Goal: Information Seeking & Learning: Understand process/instructions

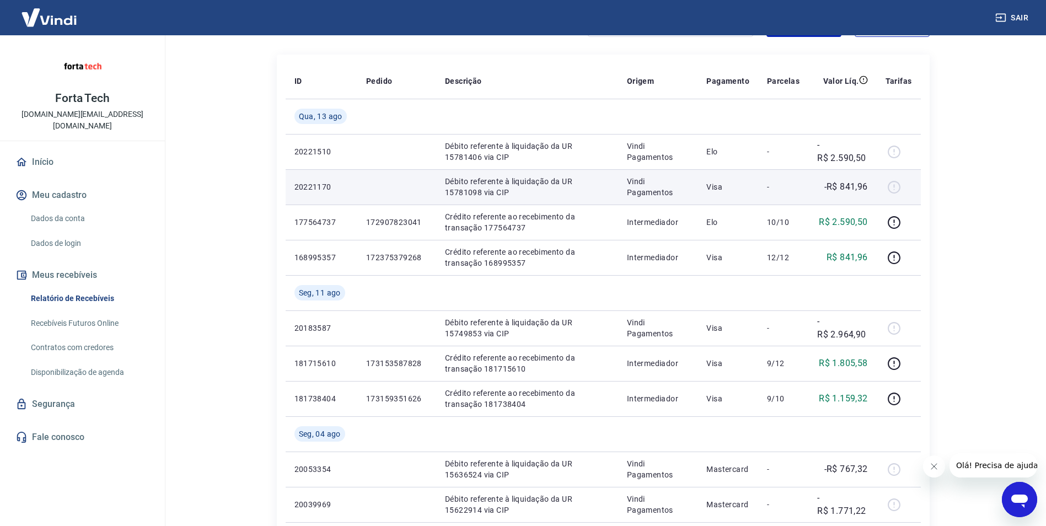
scroll to position [165, 0]
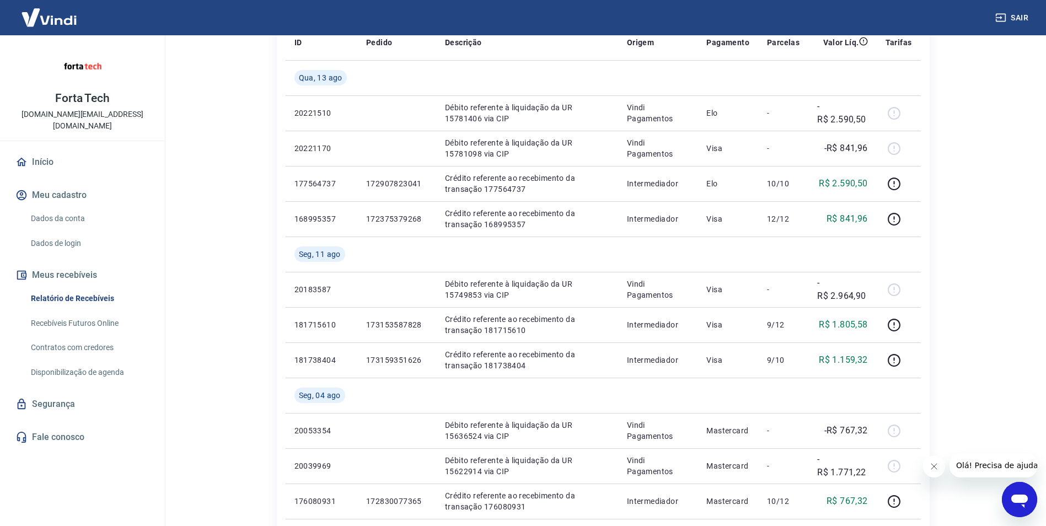
click at [935, 463] on icon "Fechar mensagem da empresa" at bounding box center [933, 466] width 9 height 9
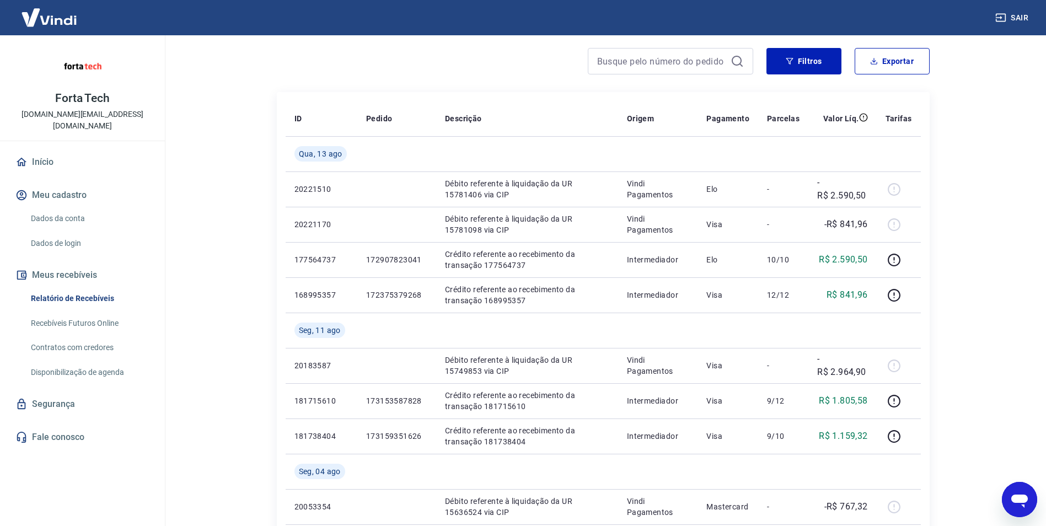
scroll to position [55, 0]
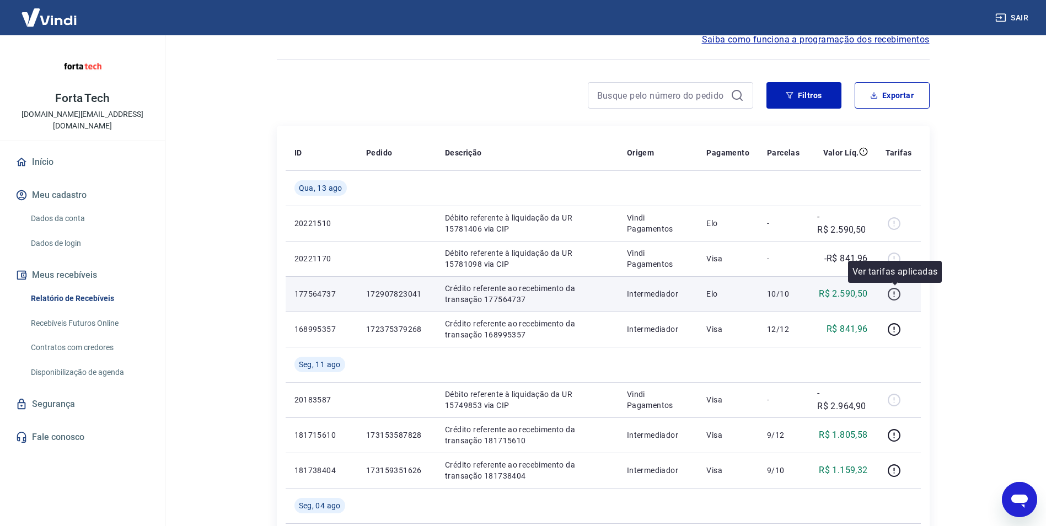
click at [895, 292] on icon "button" at bounding box center [894, 292] width 1 height 3
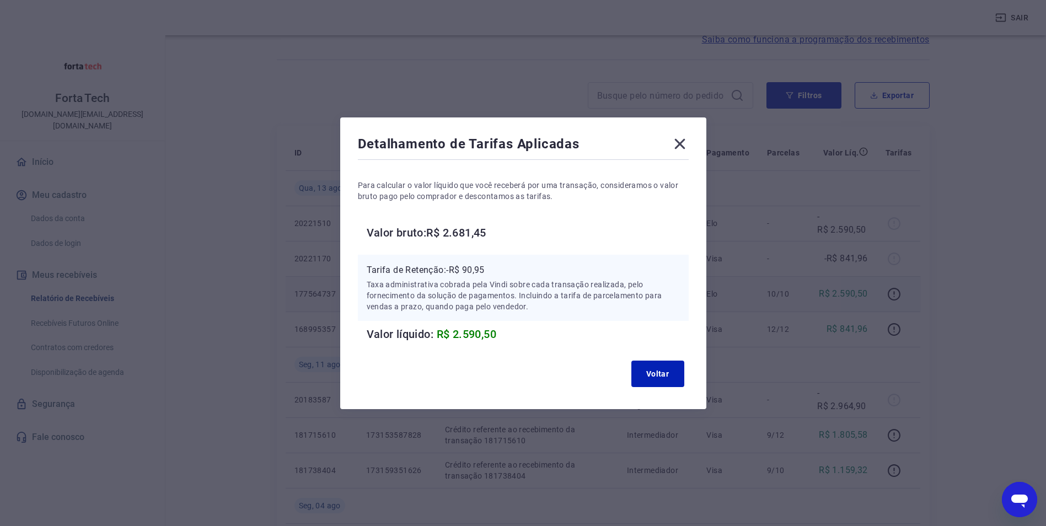
click at [1001, 239] on div "Detalhamento de Tarifas Aplicadas Para calcular o valor líquido que você recebe…" at bounding box center [523, 263] width 1046 height 526
click at [671, 139] on div "Detalhamento de Tarifas Aplicadas" at bounding box center [523, 146] width 331 height 22
click at [682, 146] on icon at bounding box center [679, 143] width 10 height 10
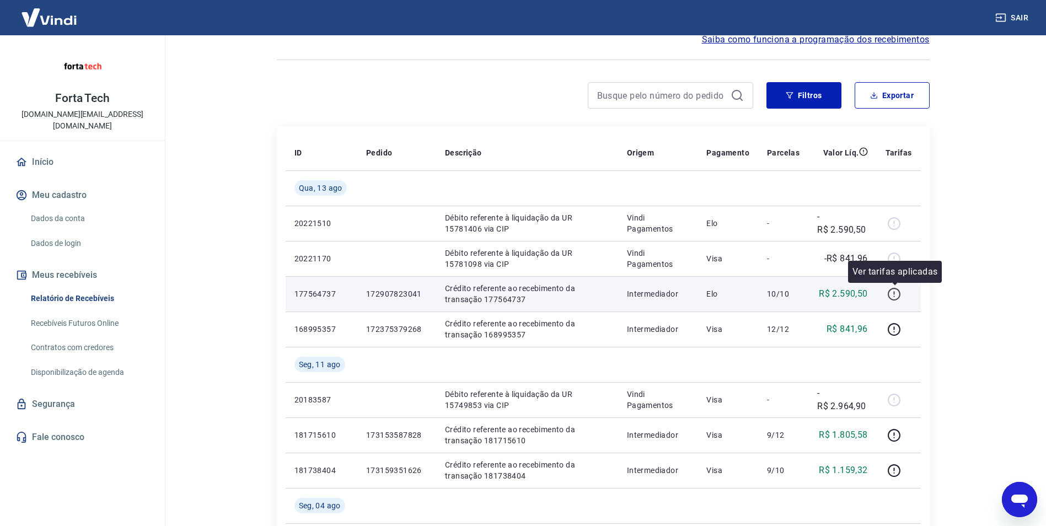
click at [889, 295] on icon "button" at bounding box center [894, 294] width 14 height 14
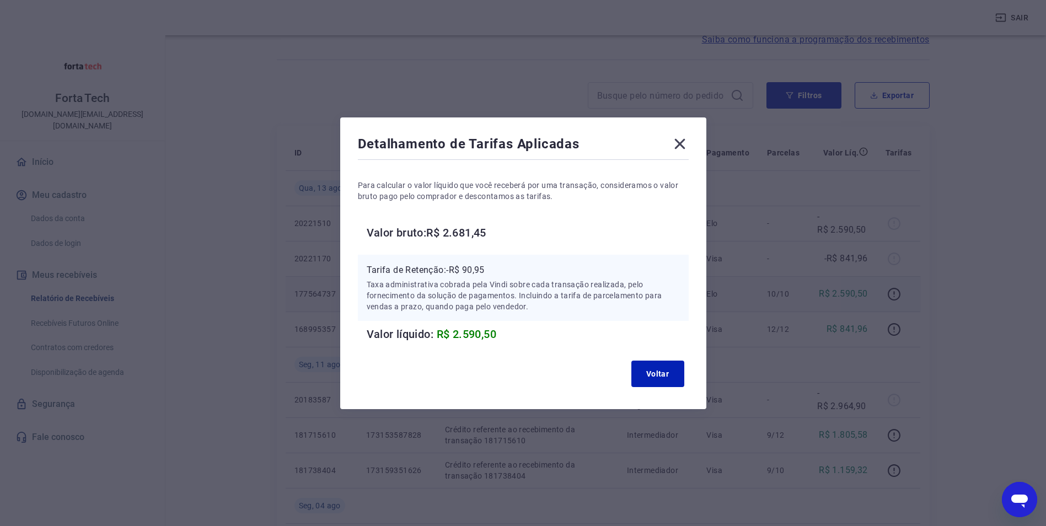
click at [679, 146] on icon at bounding box center [680, 144] width 18 height 18
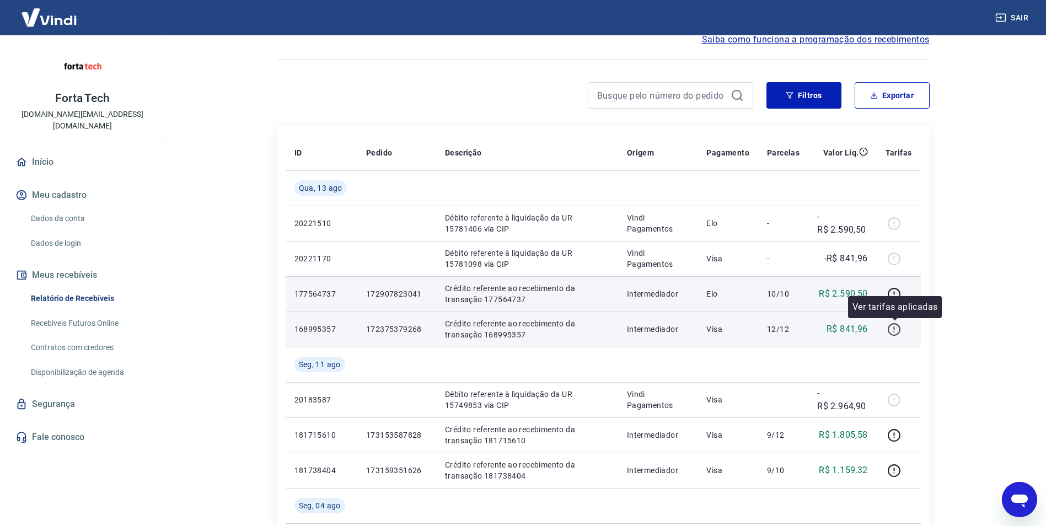
click at [888, 336] on icon "button" at bounding box center [894, 329] width 14 height 14
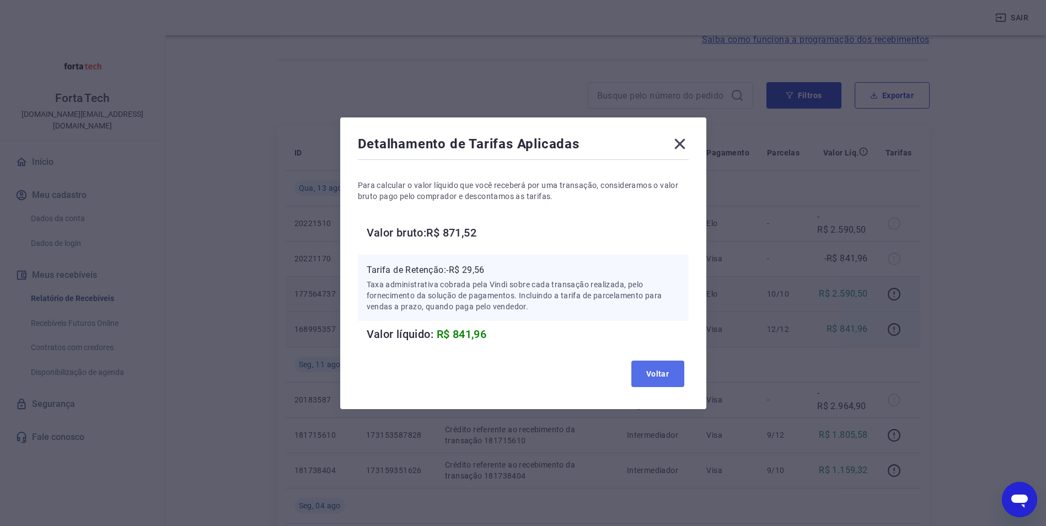
click at [674, 373] on button "Voltar" at bounding box center [657, 374] width 53 height 26
